Goal: Information Seeking & Learning: Understand process/instructions

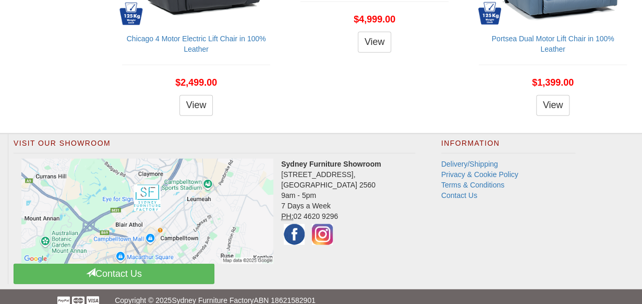
scroll to position [1169, 0]
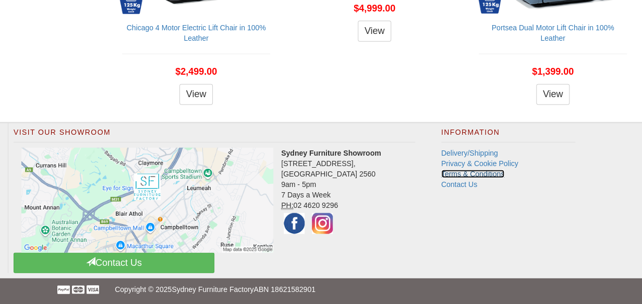
click at [476, 172] on link "Terms & Conditions" at bounding box center [472, 174] width 63 height 8
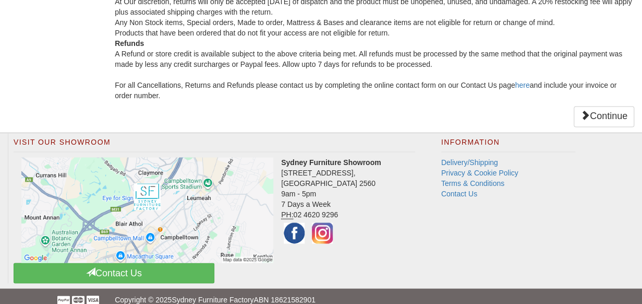
scroll to position [724, 0]
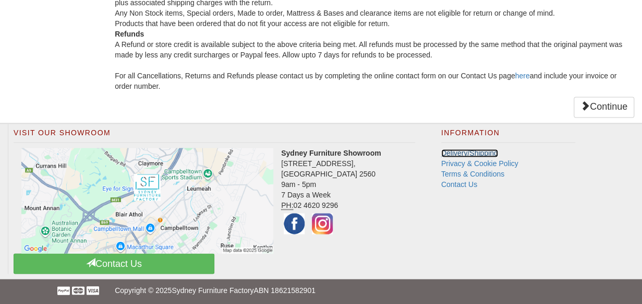
click at [474, 150] on link "Delivery/Shipping" at bounding box center [469, 153] width 57 height 8
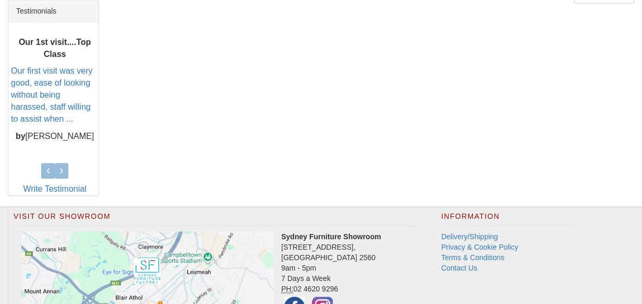
scroll to position [420, 0]
